Goal: Task Accomplishment & Management: Use online tool/utility

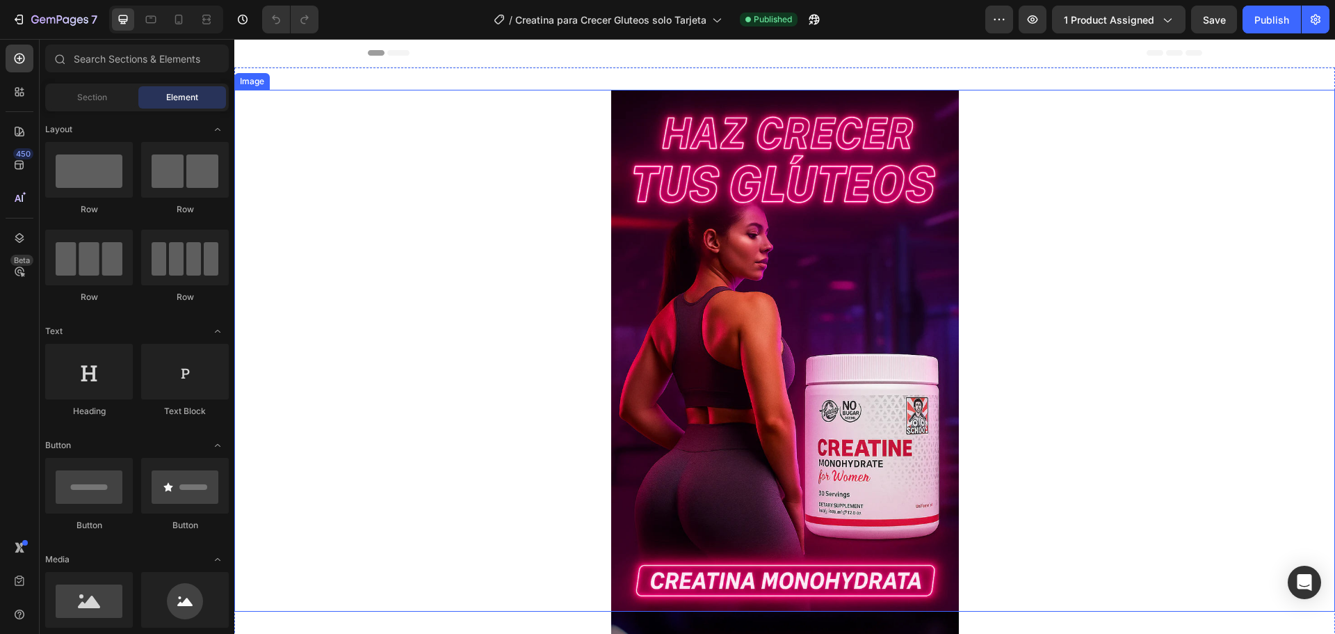
click at [814, 212] on img at bounding box center [785, 351] width 348 height 522
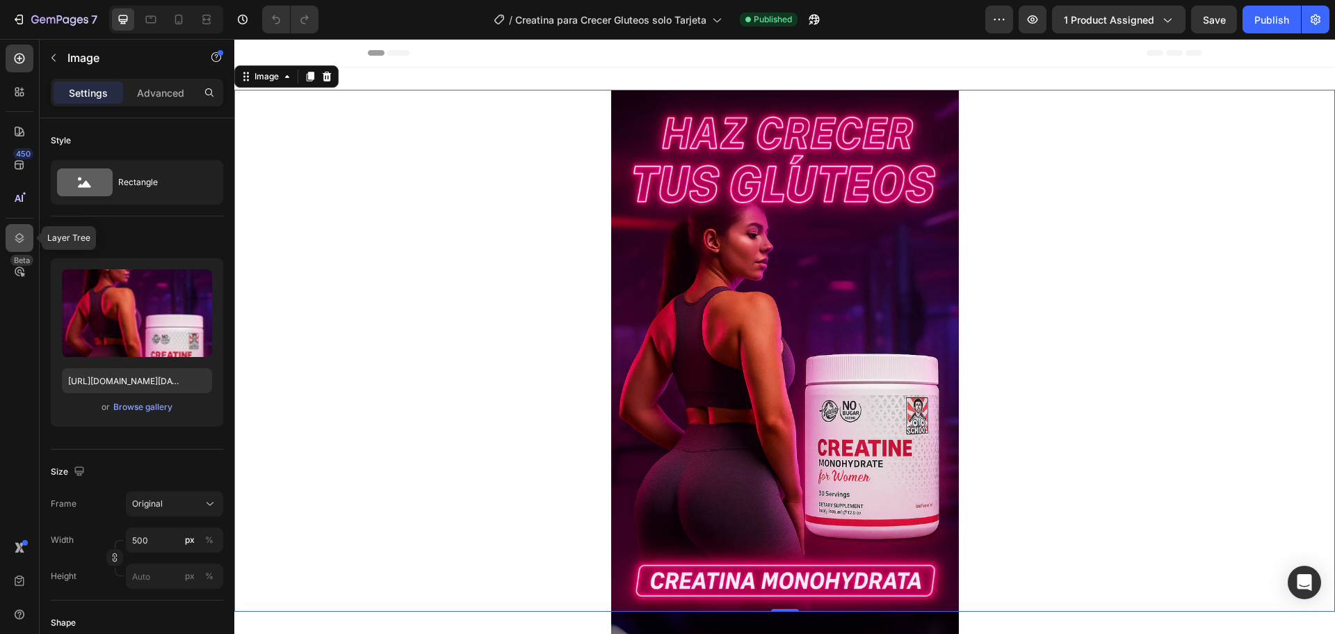
click at [26, 237] on icon at bounding box center [20, 238] width 14 height 14
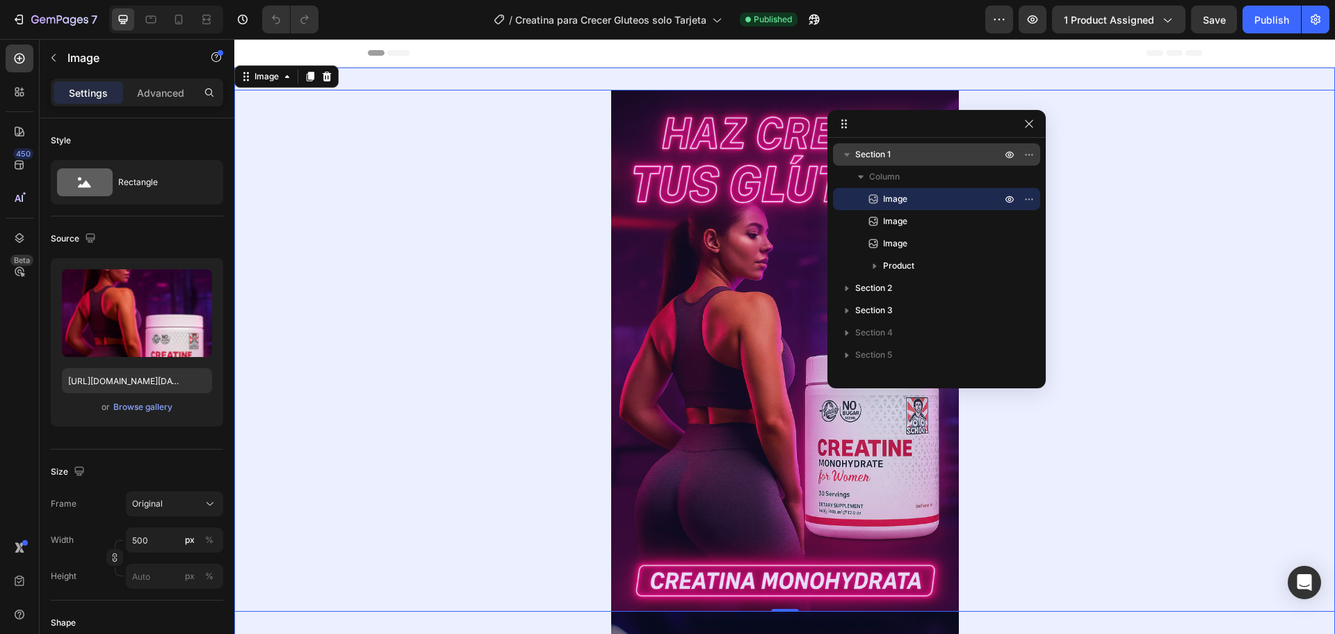
click at [885, 156] on span "Section 1" at bounding box center [872, 154] width 35 height 14
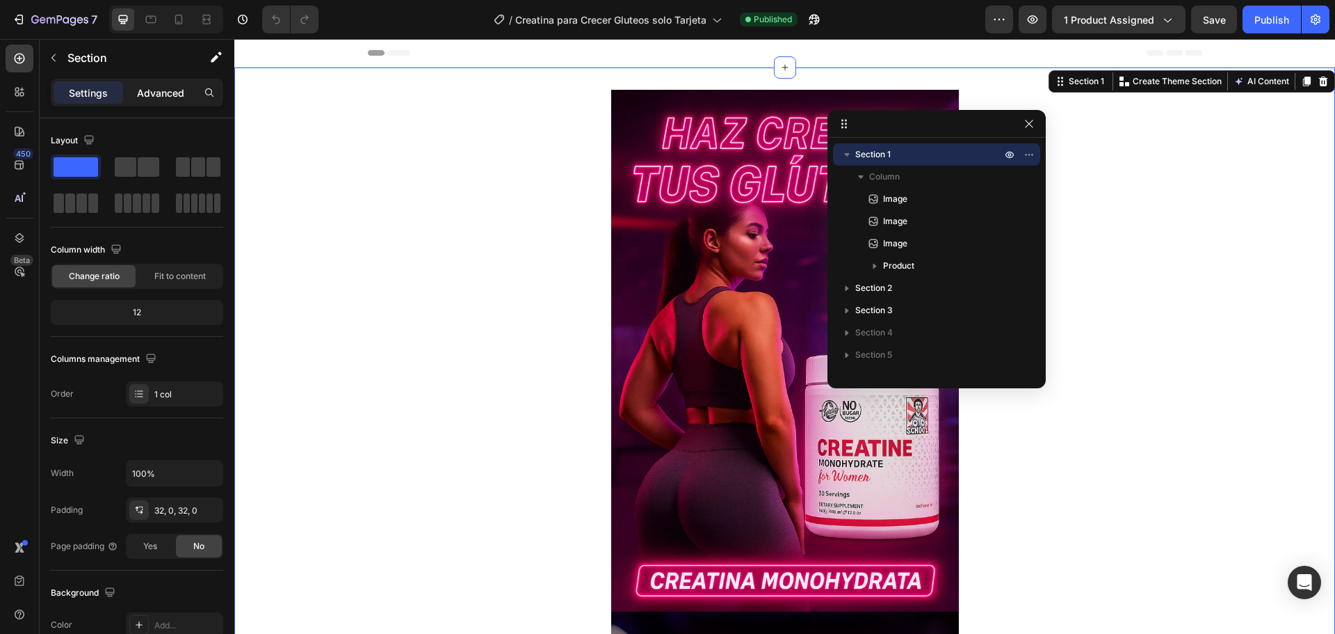
click at [155, 92] on p "Advanced" at bounding box center [160, 93] width 47 height 15
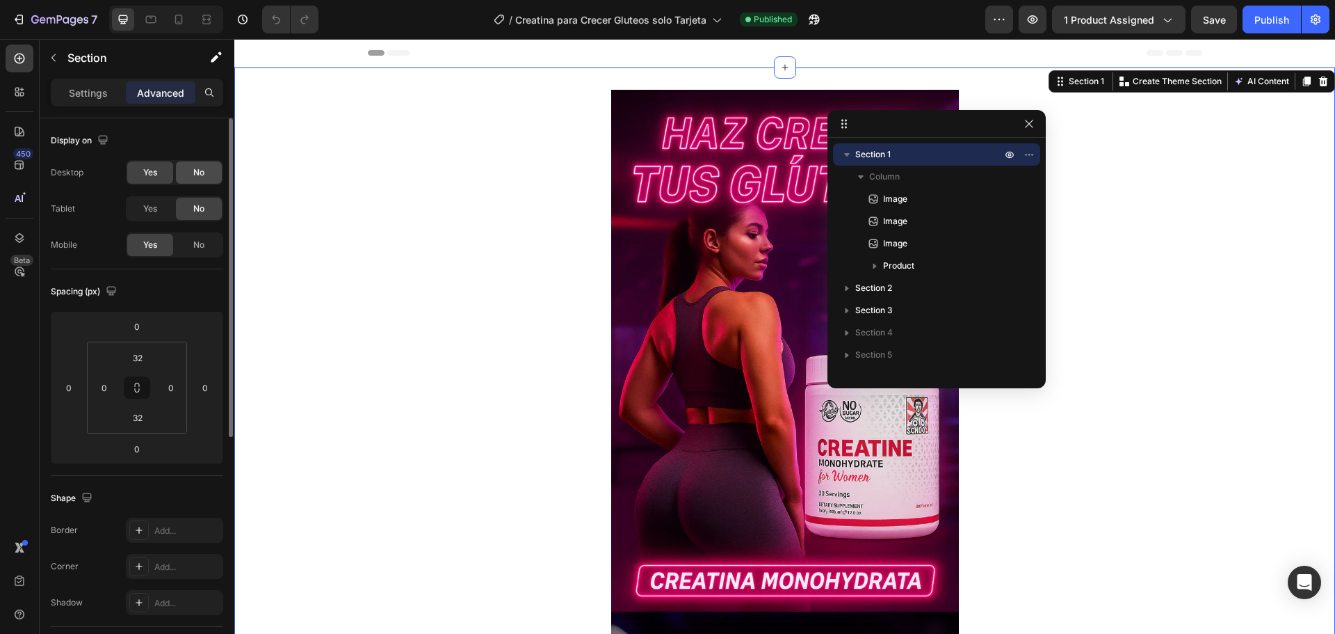
click at [200, 168] on span "No" at bounding box center [198, 172] width 11 height 13
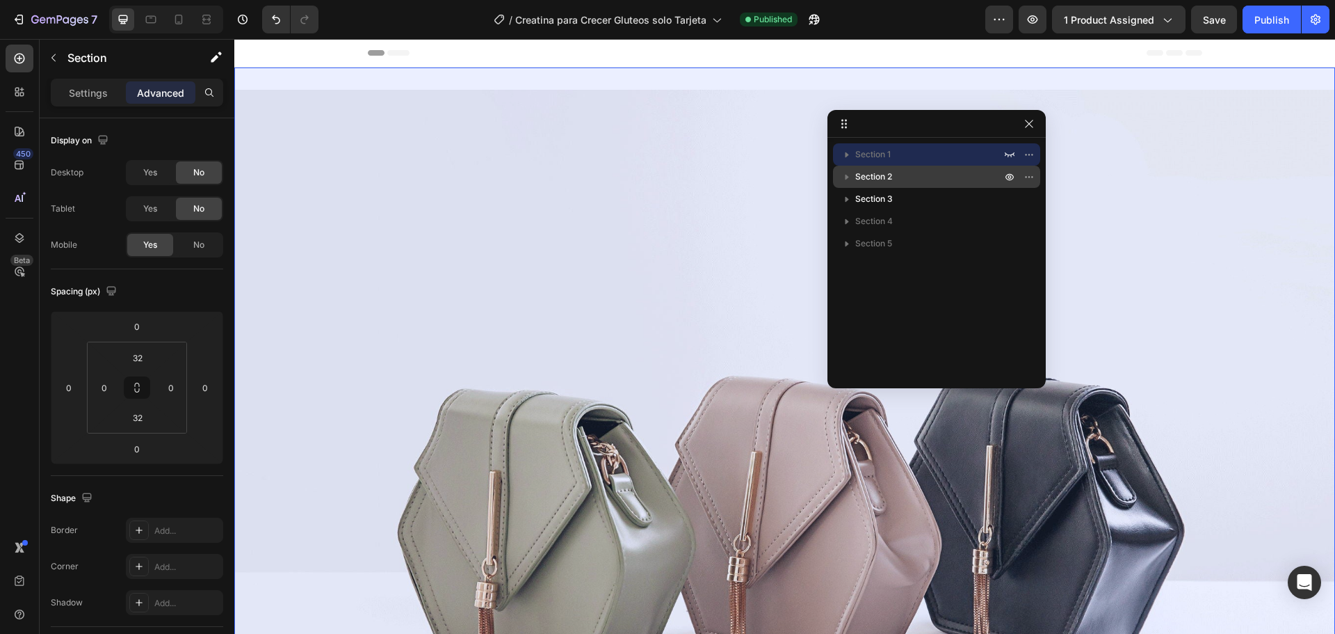
click at [889, 179] on span "Section 2" at bounding box center [873, 177] width 37 height 14
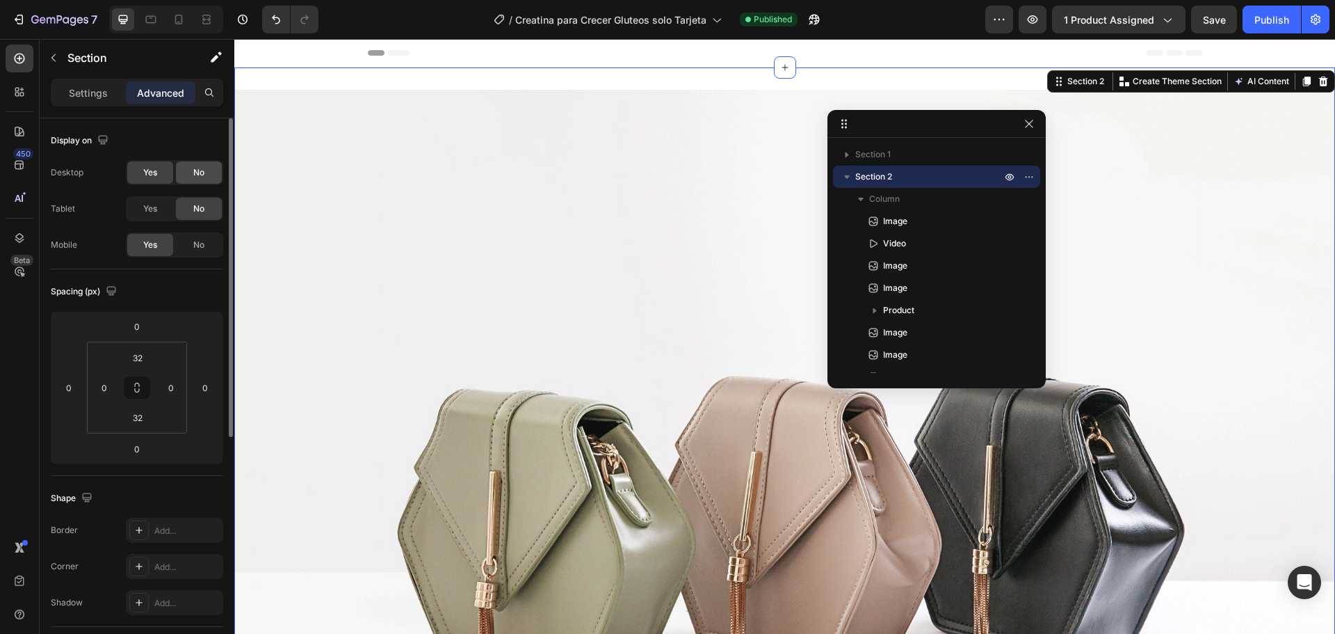
click at [207, 177] on div "No" at bounding box center [199, 172] width 46 height 22
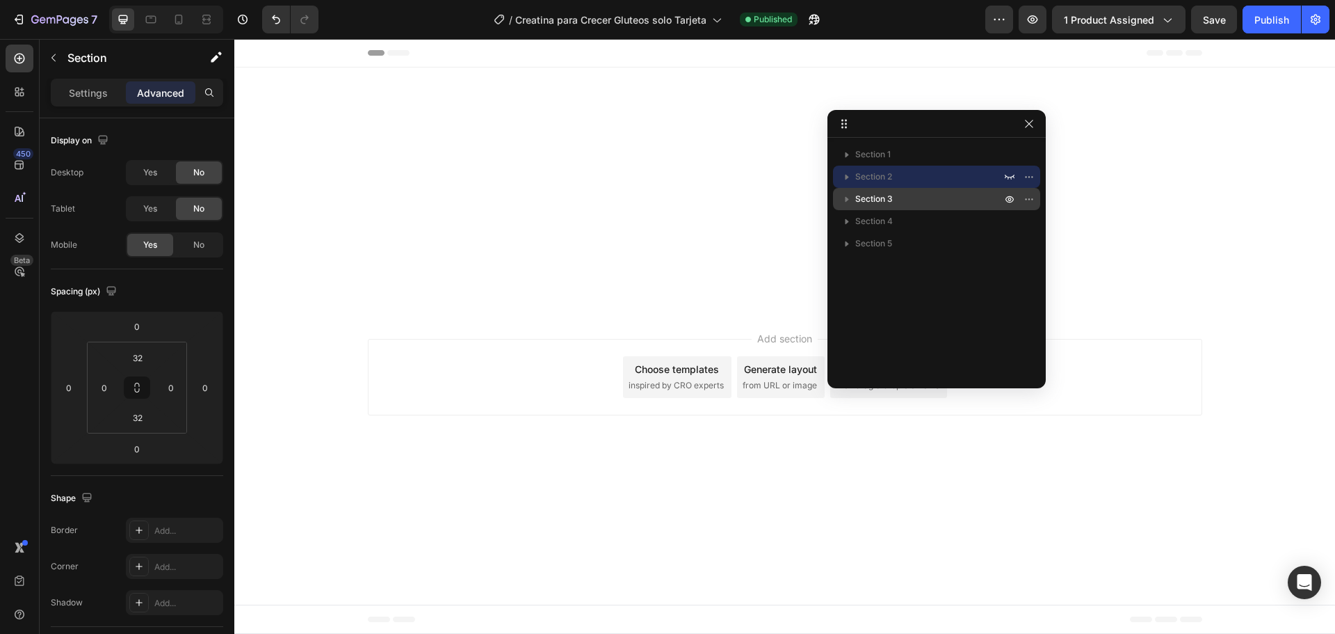
click at [914, 198] on p "Section 3" at bounding box center [929, 199] width 149 height 14
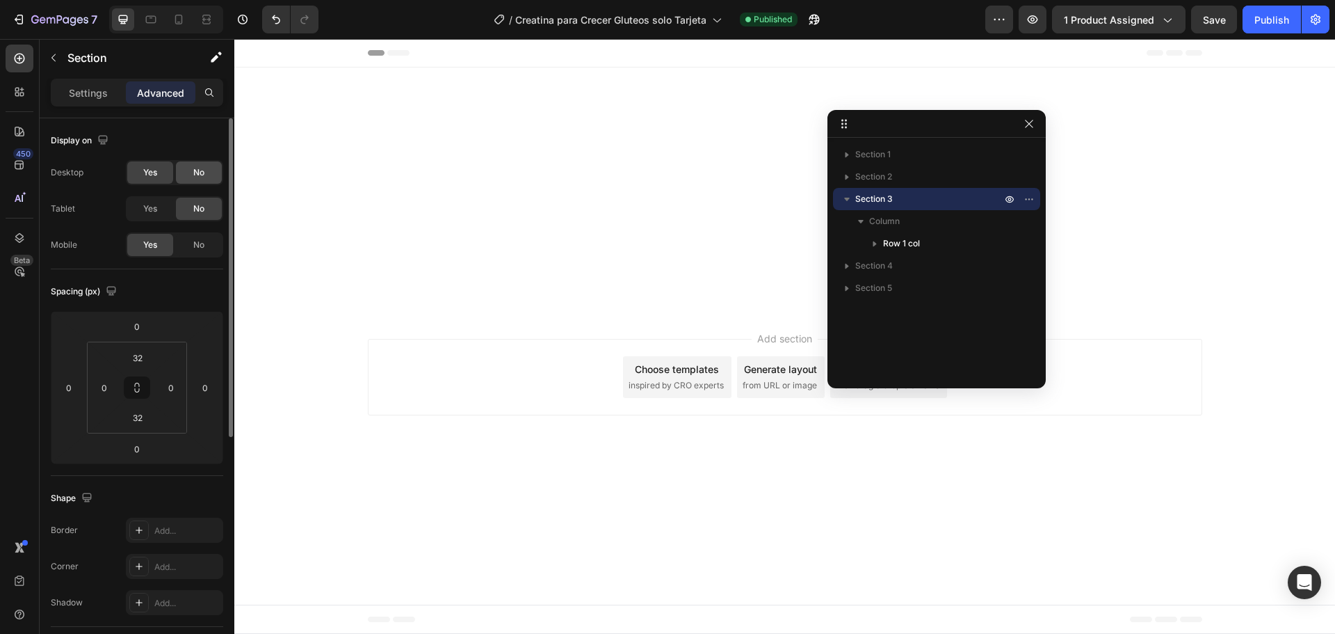
click at [208, 176] on div "No" at bounding box center [199, 172] width 46 height 22
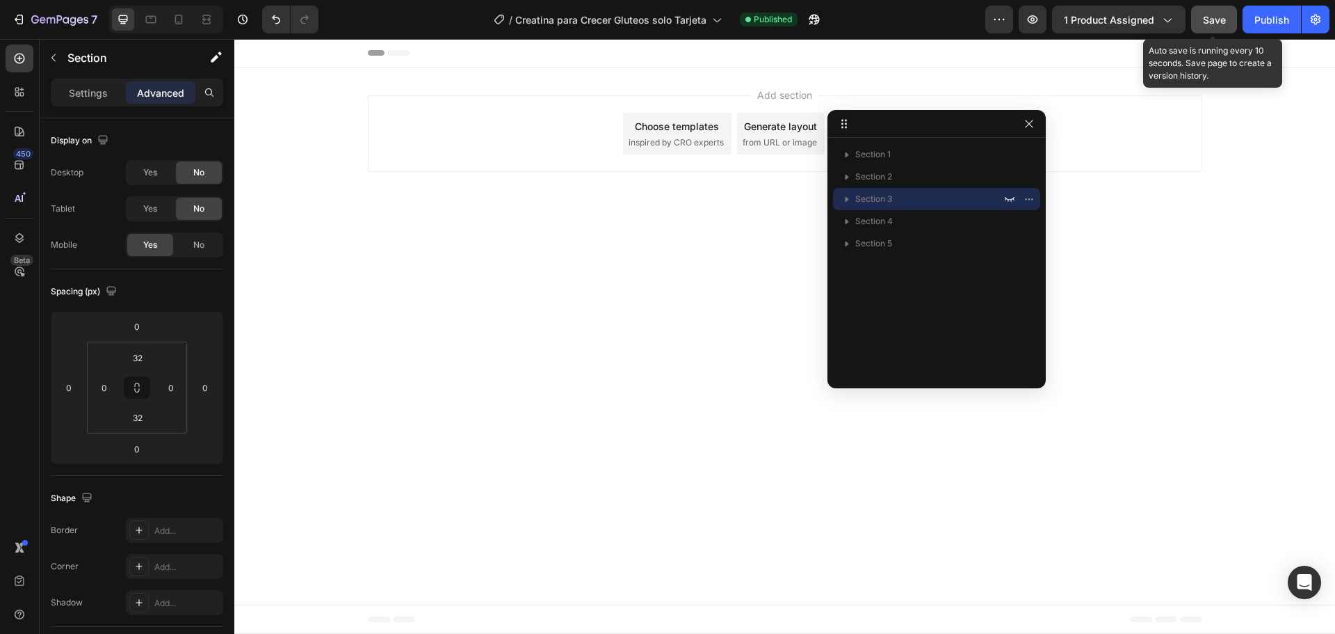
click at [1218, 19] on span "Save" at bounding box center [1214, 20] width 23 height 12
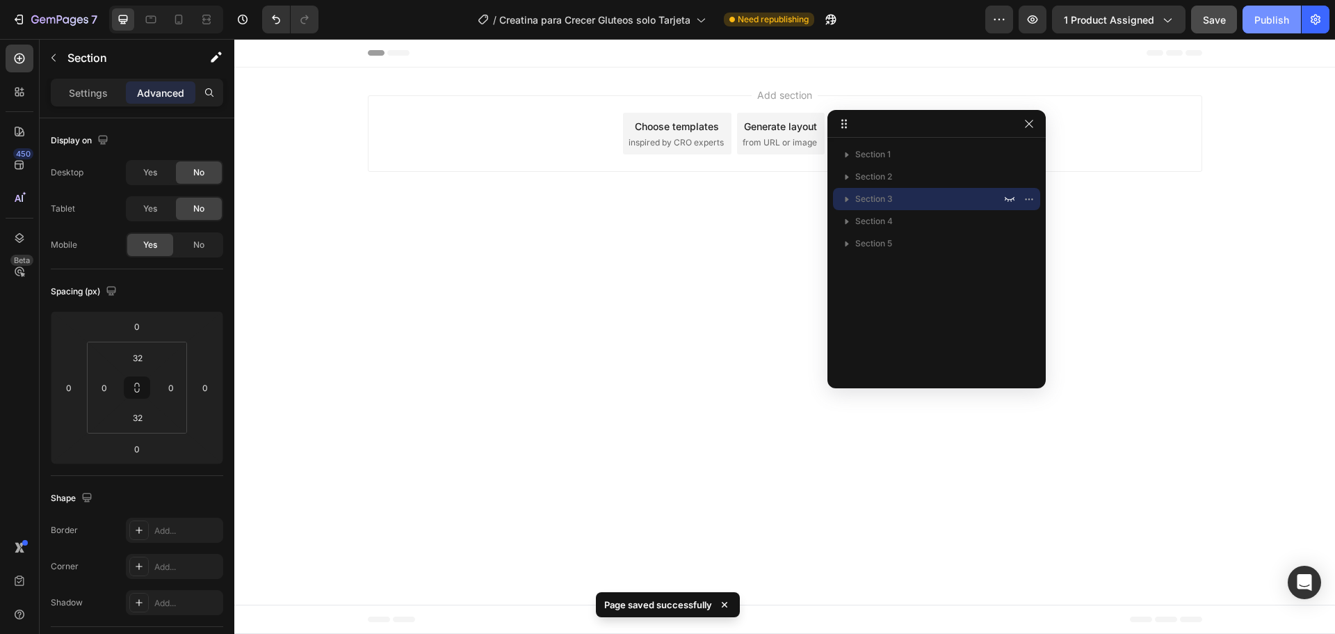
click at [1270, 20] on div "Publish" at bounding box center [1271, 20] width 35 height 15
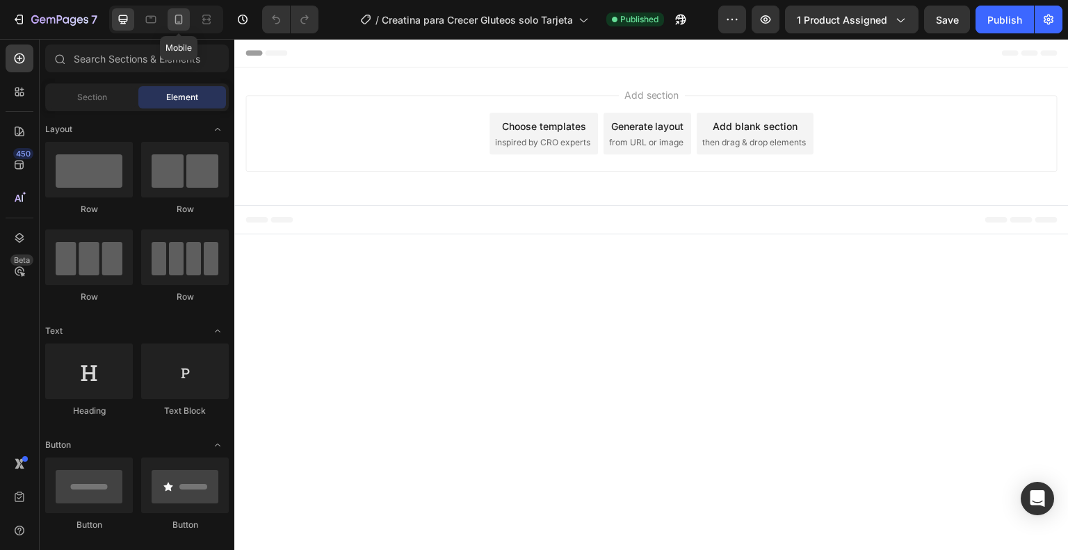
click at [170, 30] on div at bounding box center [179, 19] width 22 height 22
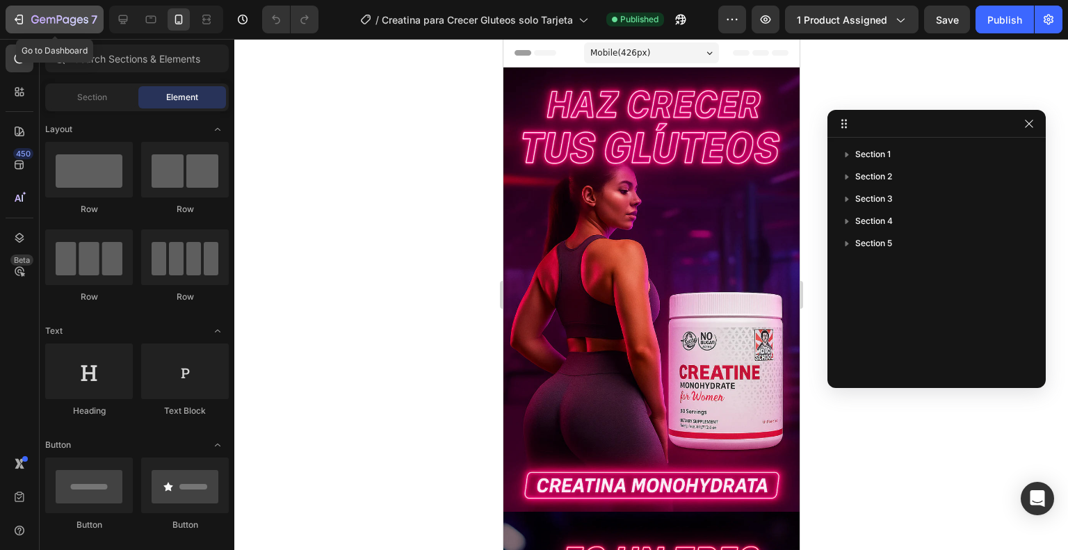
click at [67, 24] on icon "button" at bounding box center [59, 21] width 57 height 12
